Goal: Find specific page/section: Find specific page/section

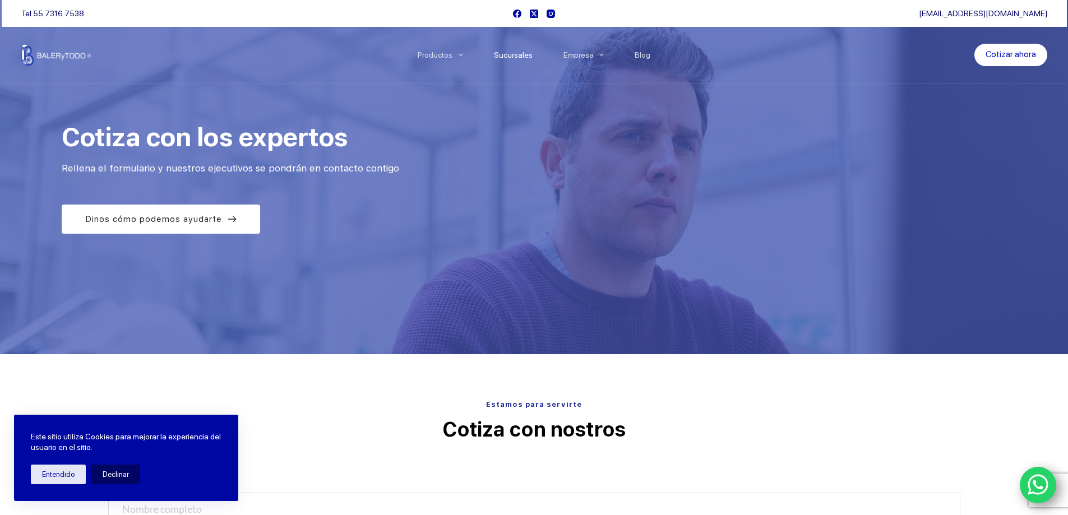
click at [528, 55] on link "Sucursales" at bounding box center [512, 55] width 69 height 0
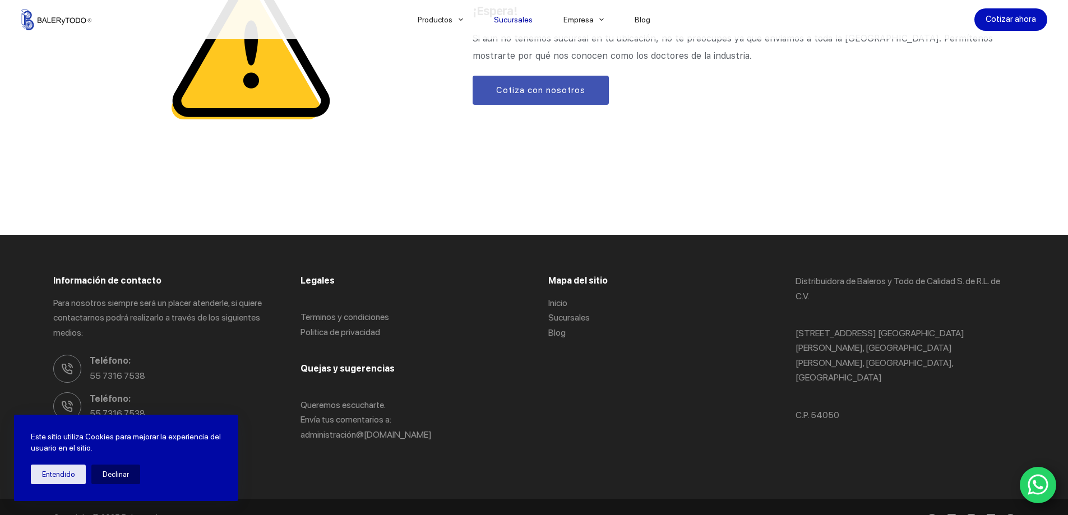
scroll to position [1504, 0]
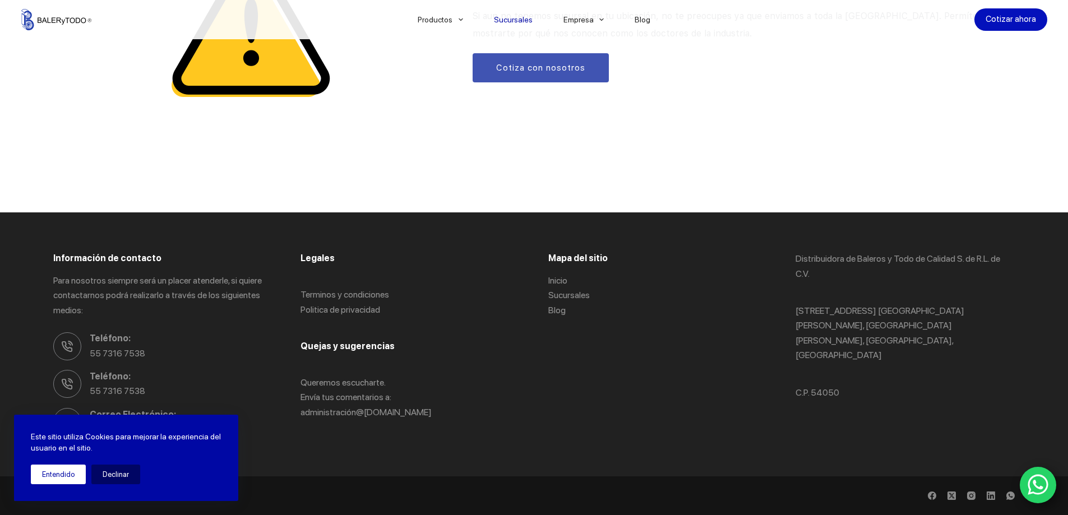
click at [74, 472] on button "Entendido" at bounding box center [58, 475] width 55 height 20
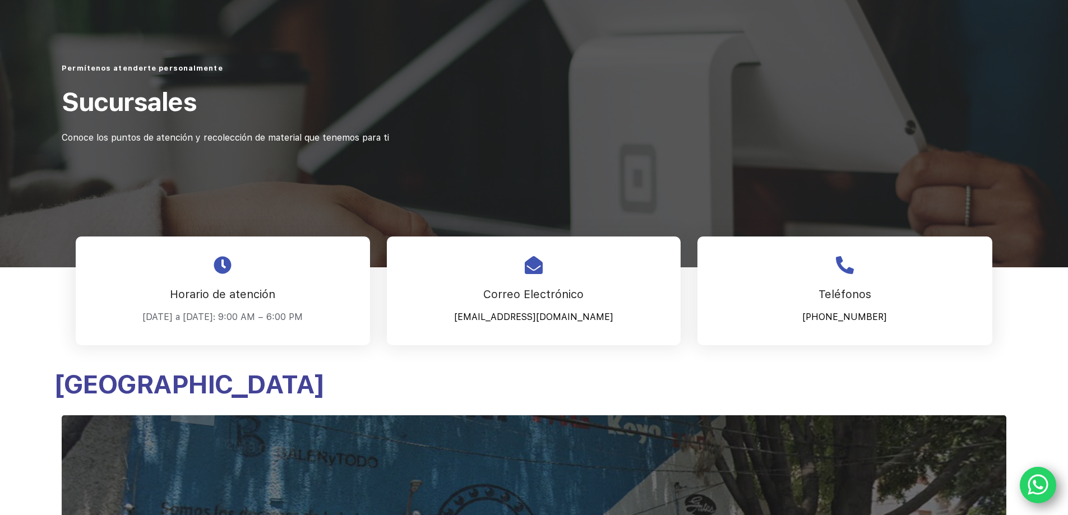
scroll to position [0, 0]
